Goal: Obtain resource: Obtain resource

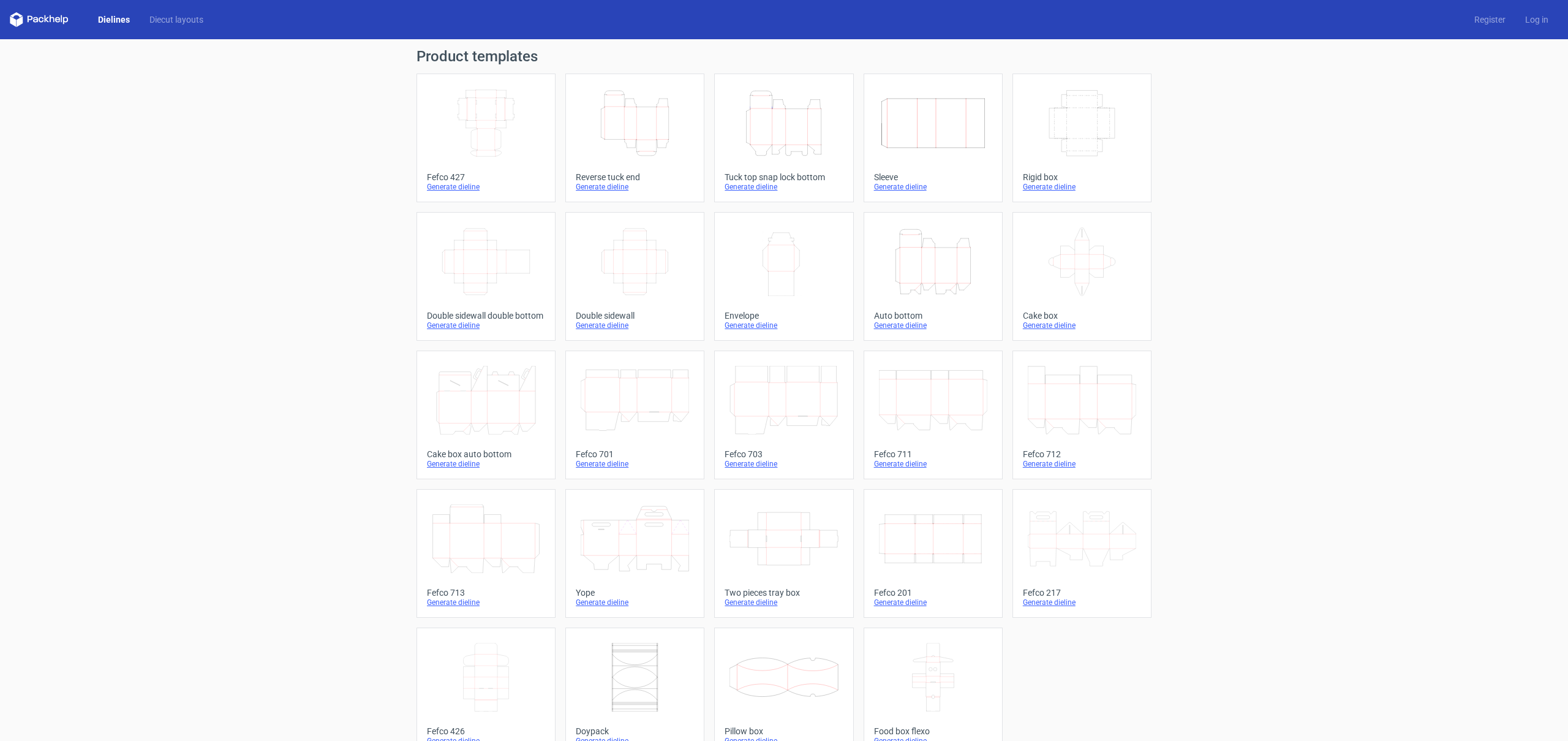
click at [638, 107] on icon "Height Depth Width" at bounding box center [635, 123] width 108 height 69
click at [621, 125] on icon "Height Depth Width" at bounding box center [635, 123] width 108 height 69
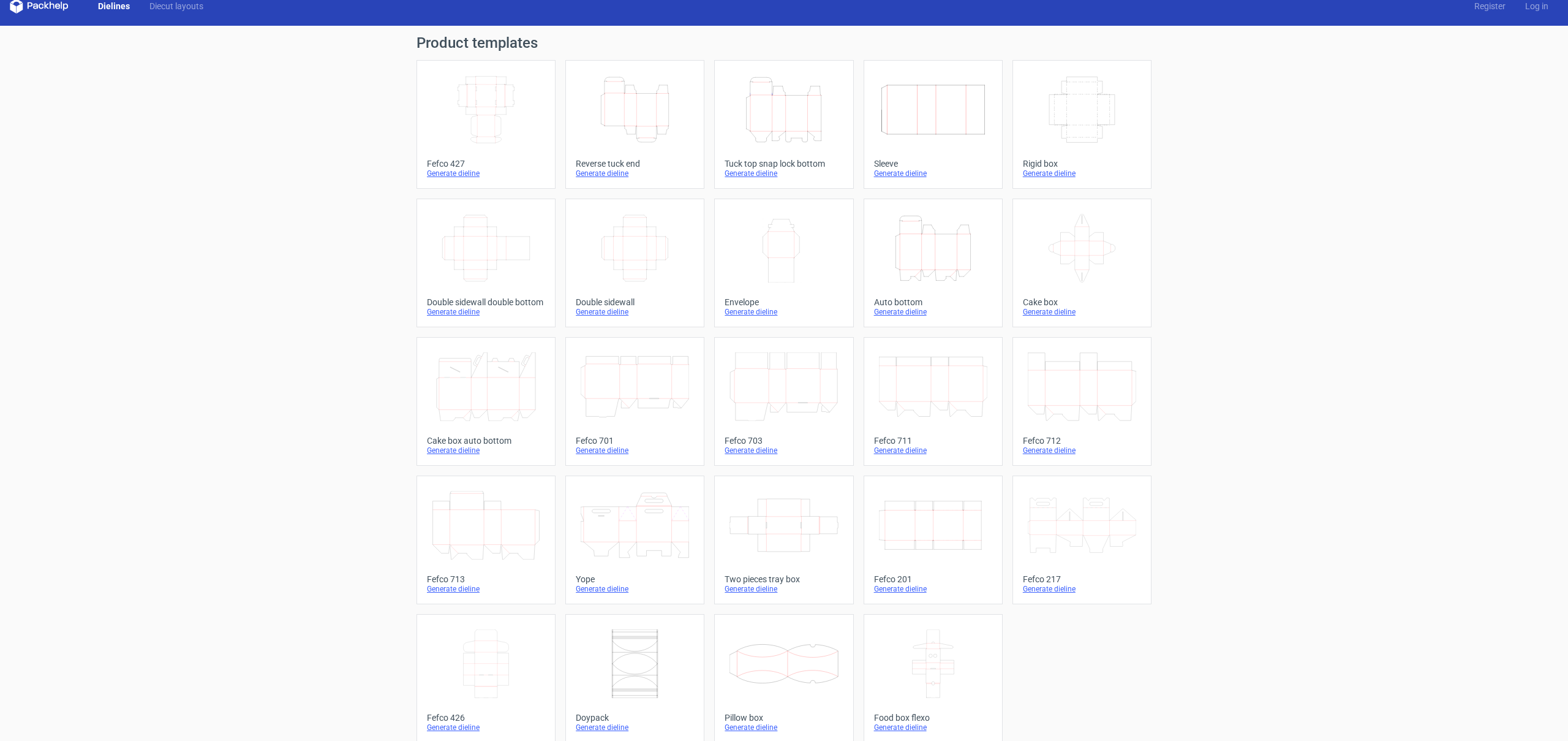
scroll to position [25, 0]
